Goal: Task Accomplishment & Management: Manage account settings

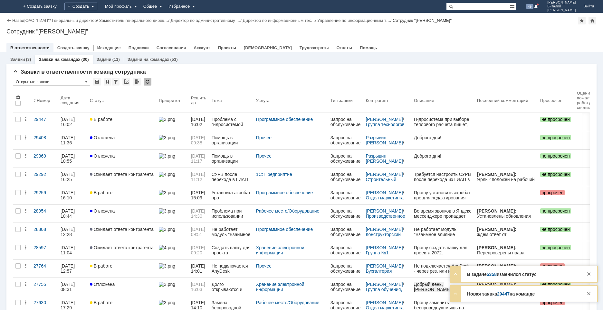
click at [492, 273] on link "5358" at bounding box center [492, 274] width 10 height 5
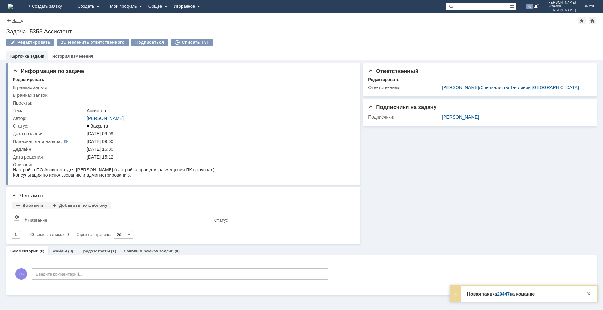
click at [15, 19] on link "Назад" at bounding box center [18, 20] width 12 height 5
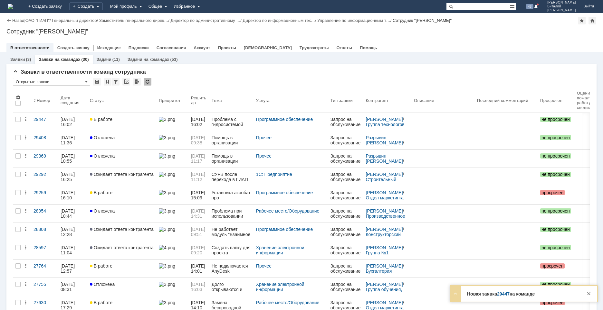
click at [504, 295] on link "29447" at bounding box center [503, 294] width 13 height 5
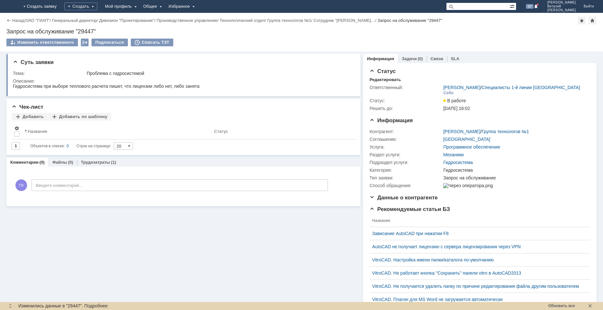
click at [8, 6] on img at bounding box center [8, 6] width 0 height 0
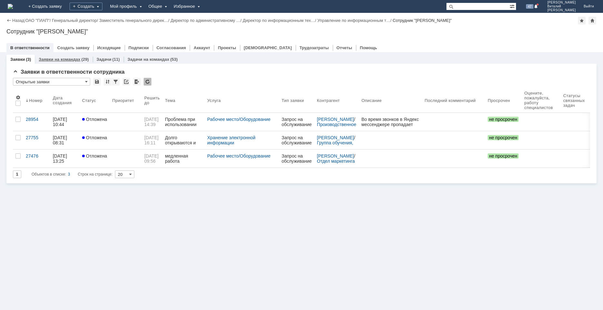
click at [57, 60] on link "Заявки на командах" at bounding box center [60, 59] width 42 height 5
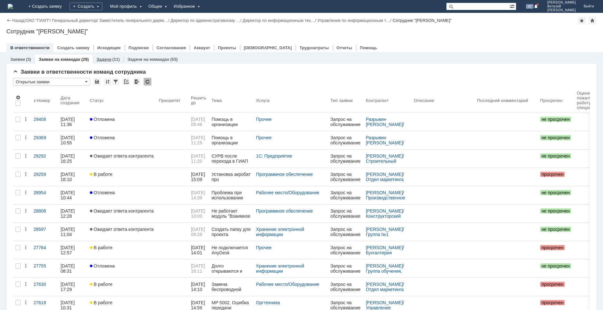
click at [112, 58] on div "(11)" at bounding box center [115, 59] width 7 height 5
